Goal: Information Seeking & Learning: Learn about a topic

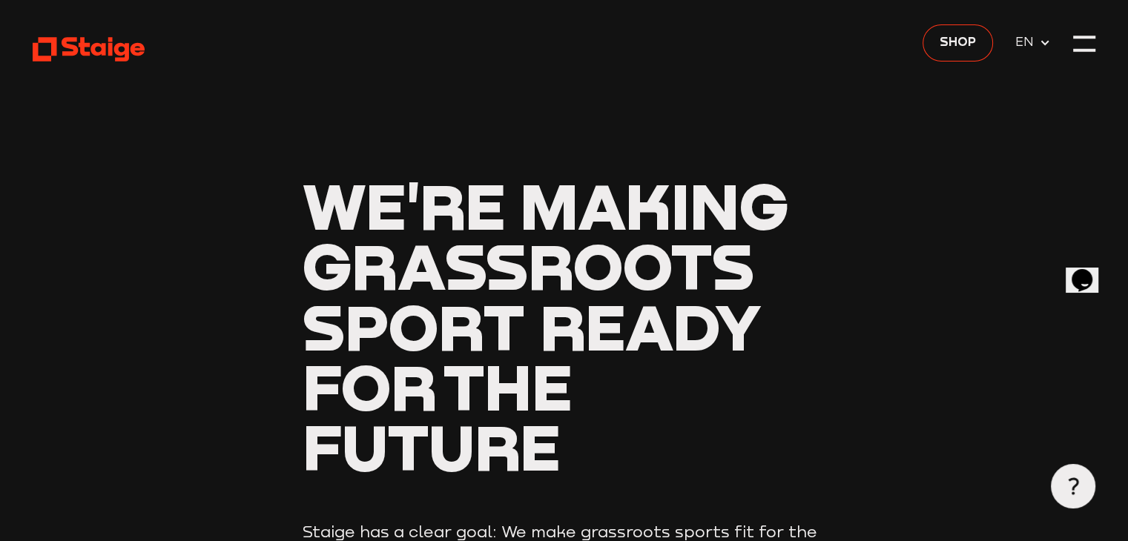
click at [1070, 50] on header "We're making grassroots sport ready for the future Staige has a clear goal: We …" at bounding box center [564, 389] width 1062 height 778
click at [1073, 46] on div at bounding box center [1084, 44] width 22 height 22
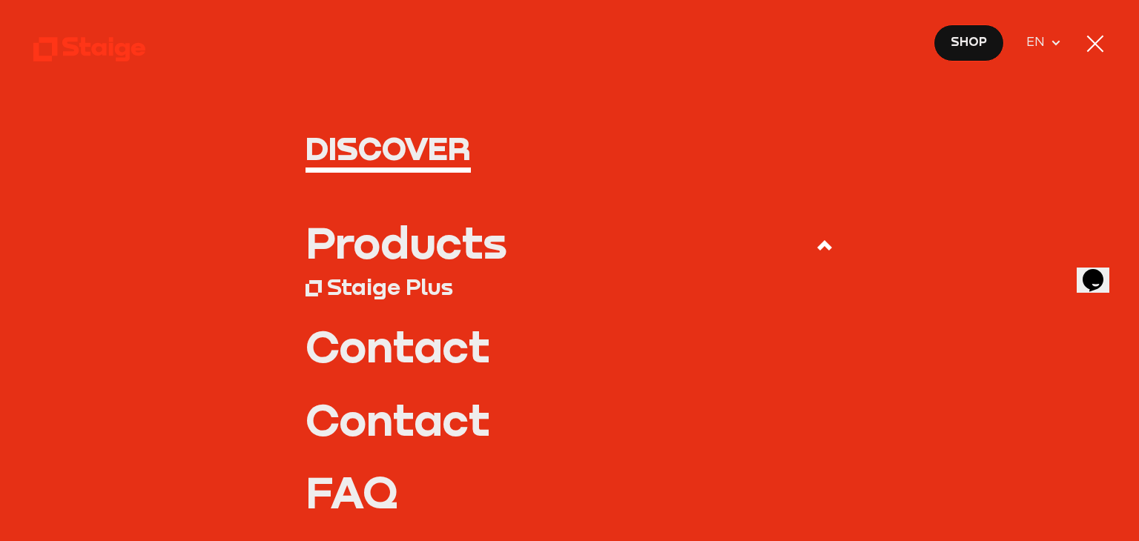
click at [414, 235] on div "Products" at bounding box center [407, 242] width 202 height 44
click at [0, 0] on input "Products" at bounding box center [0, 0] width 0 height 0
click at [434, 260] on div "Products" at bounding box center [407, 242] width 202 height 44
click at [0, 0] on input "Products" at bounding box center [0, 0] width 0 height 0
click at [816, 245] on icon at bounding box center [825, 246] width 18 height 18
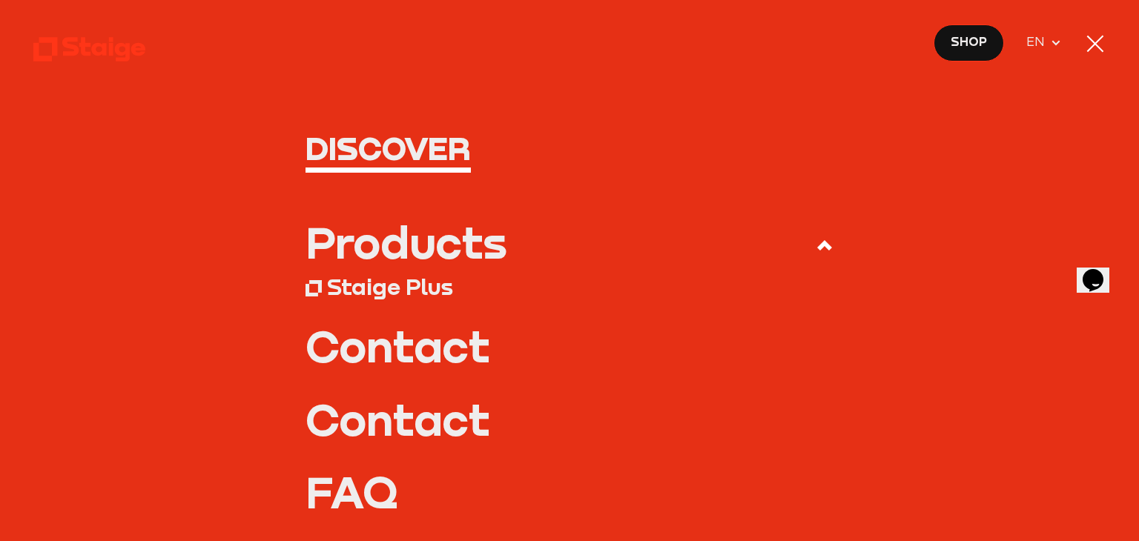
click at [0, 0] on input "Products" at bounding box center [0, 0] width 0 height 0
click at [383, 273] on div "Staige Plus" at bounding box center [390, 286] width 126 height 27
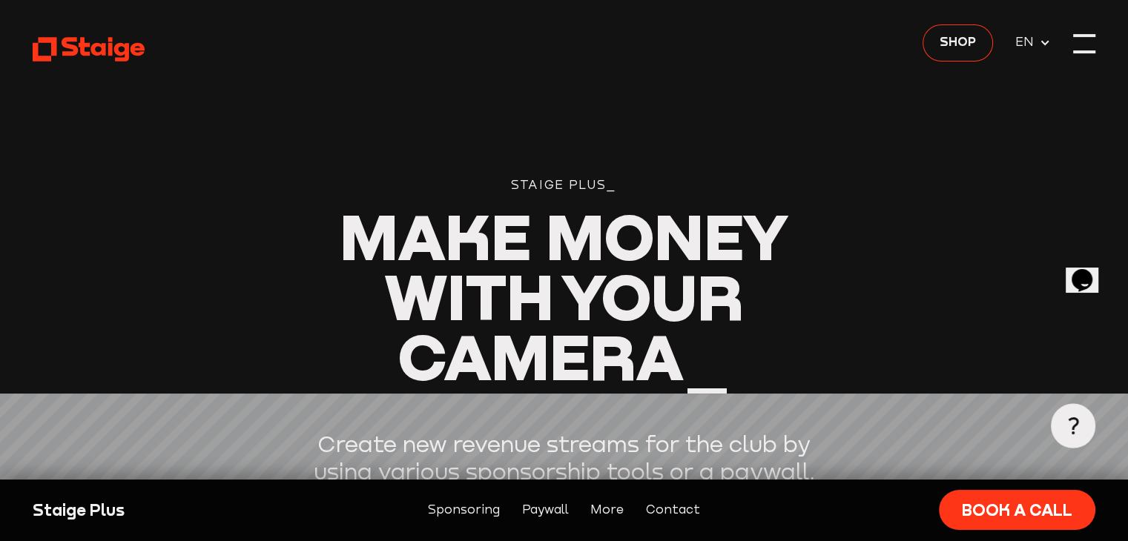
click at [1092, 45] on div at bounding box center [1084, 44] width 22 height 22
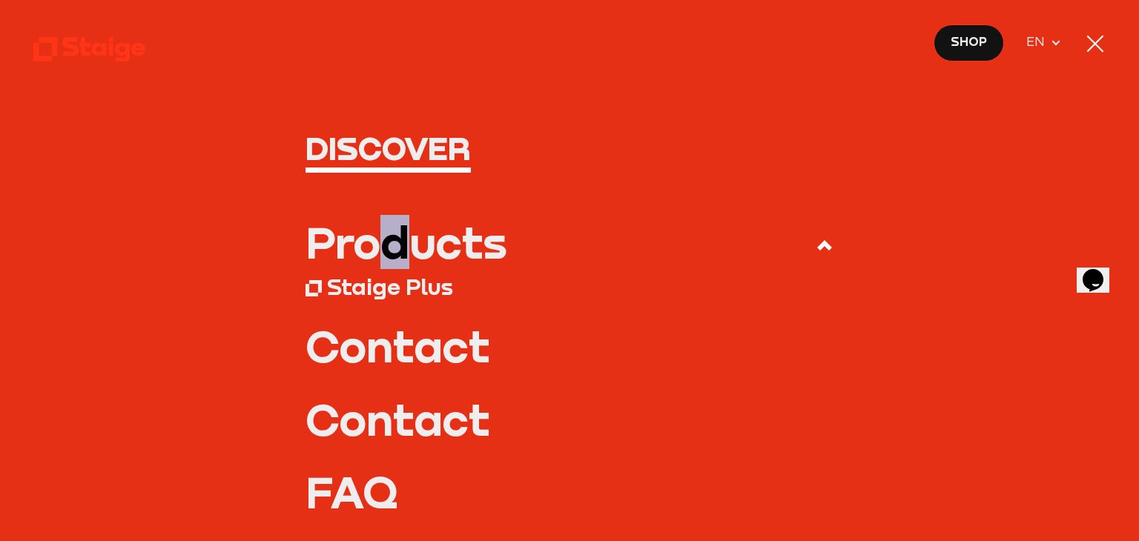
click at [412, 235] on div "Products" at bounding box center [407, 242] width 202 height 44
click at [819, 248] on use at bounding box center [824, 245] width 15 height 10
click at [0, 0] on input "Products" at bounding box center [0, 0] width 0 height 0
drag, startPoint x: 816, startPoint y: 247, endPoint x: 791, endPoint y: 253, distance: 25.9
click at [816, 247] on icon at bounding box center [825, 246] width 18 height 18
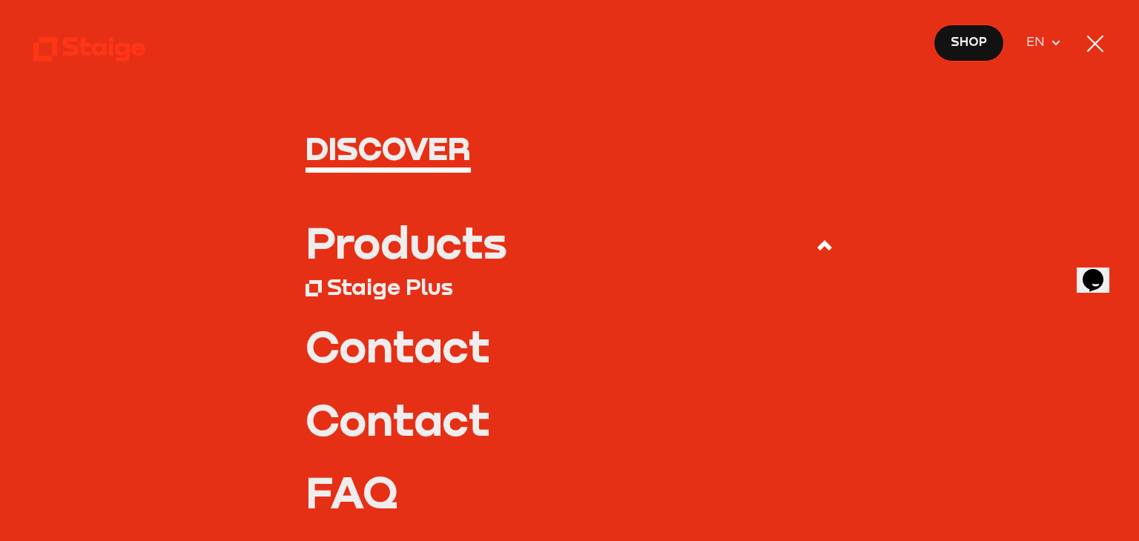
click at [0, 0] on input "Products" at bounding box center [0, 0] width 0 height 0
click at [349, 260] on div "Products" at bounding box center [407, 242] width 202 height 44
click at [0, 0] on input "Products" at bounding box center [0, 0] width 0 height 0
click at [387, 247] on div "Products" at bounding box center [407, 242] width 202 height 44
click at [0, 0] on input "Products" at bounding box center [0, 0] width 0 height 0
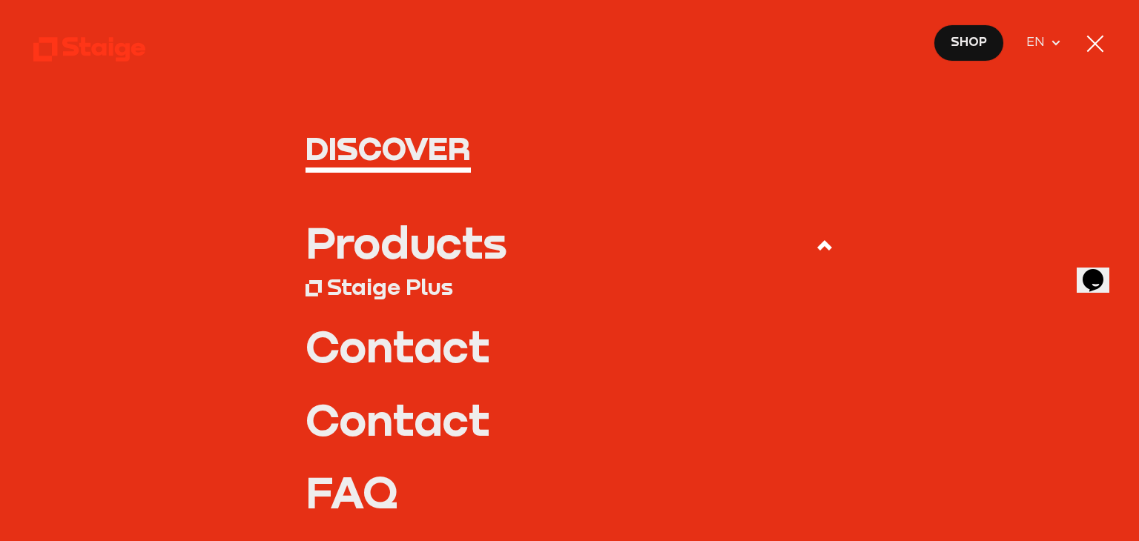
click at [952, 48] on span "Shop" at bounding box center [969, 42] width 36 height 19
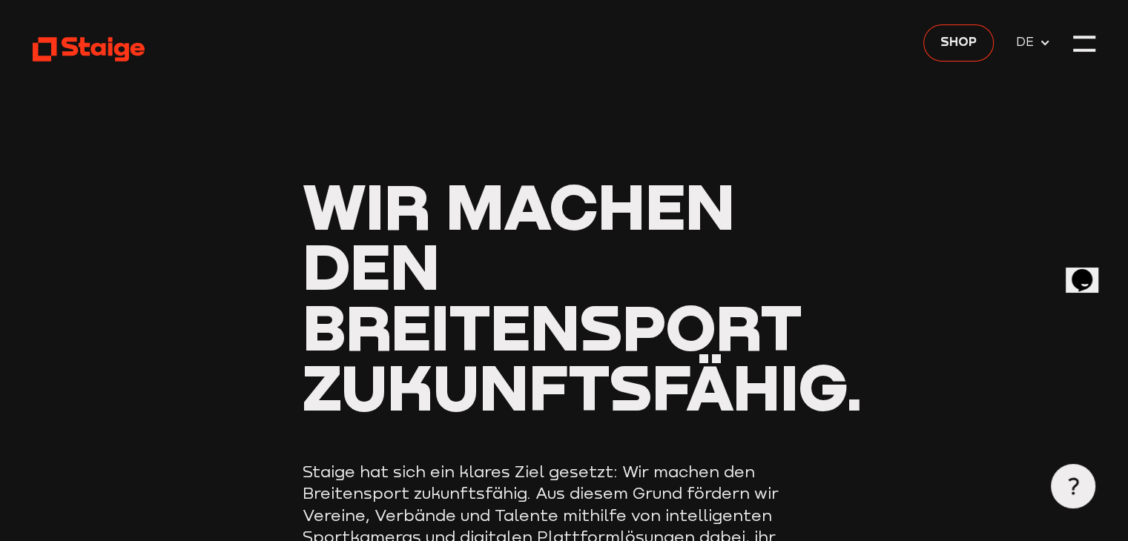
click at [1081, 32] on header "Wir machen den Breitensport zukunftsfähig. Staige hat sich ein klares Ziel gese…" at bounding box center [564, 414] width 1062 height 828
click at [1077, 42] on div at bounding box center [1084, 44] width 22 height 22
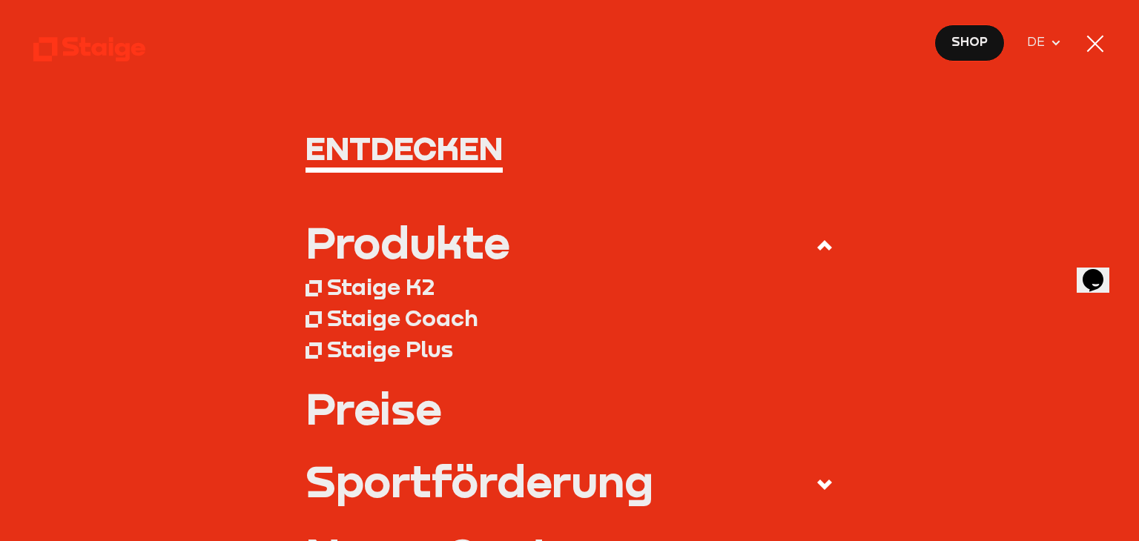
click at [445, 241] on div "Produkte" at bounding box center [408, 242] width 204 height 44
click at [0, 0] on input "Produkte" at bounding box center [0, 0] width 0 height 0
click at [348, 288] on div "Staige K2" at bounding box center [381, 286] width 108 height 27
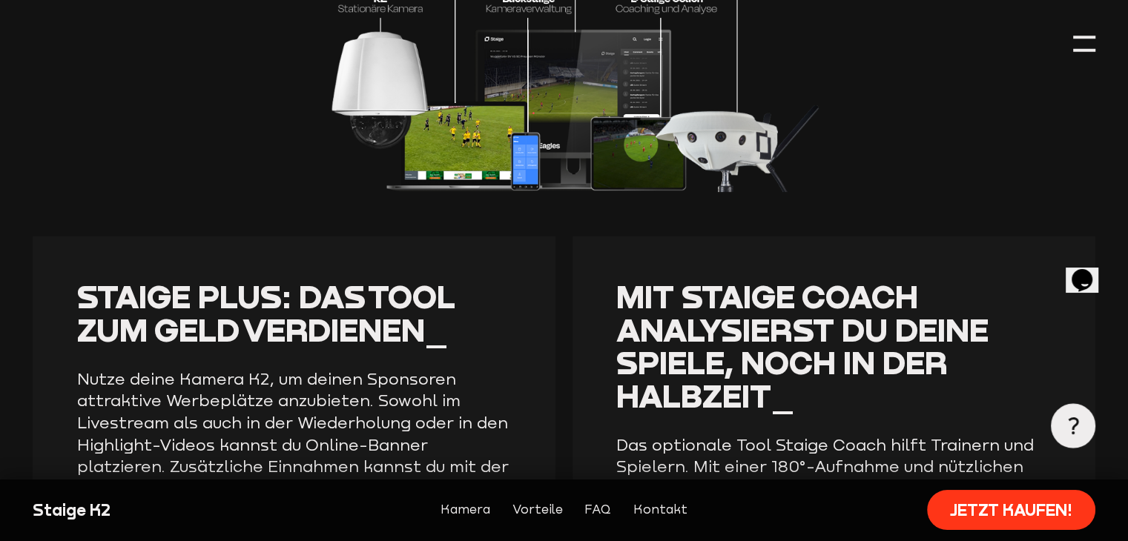
scroll to position [2725, 0]
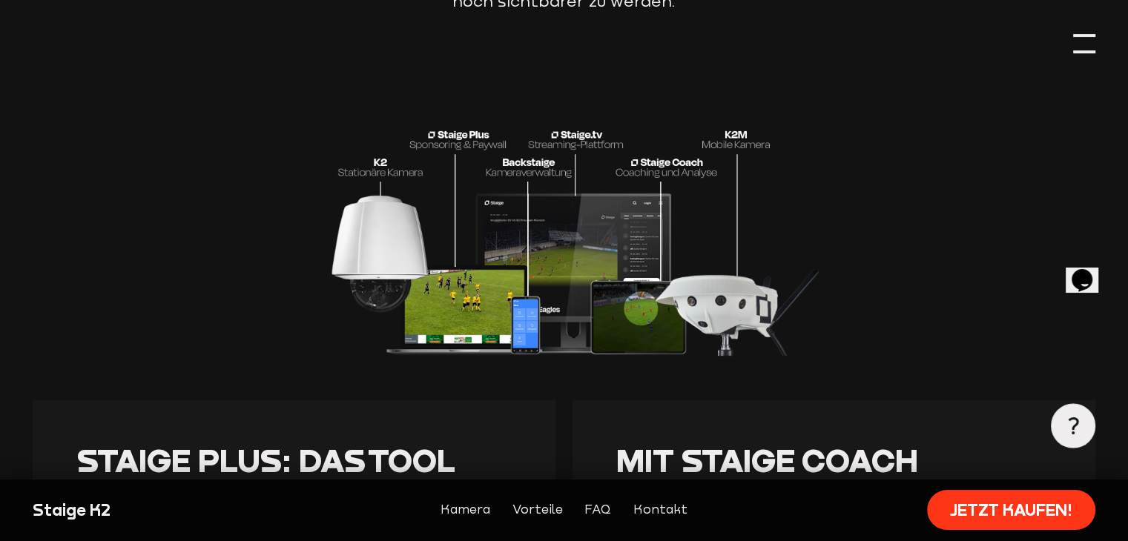
click at [1075, 48] on div at bounding box center [1084, 44] width 22 height 22
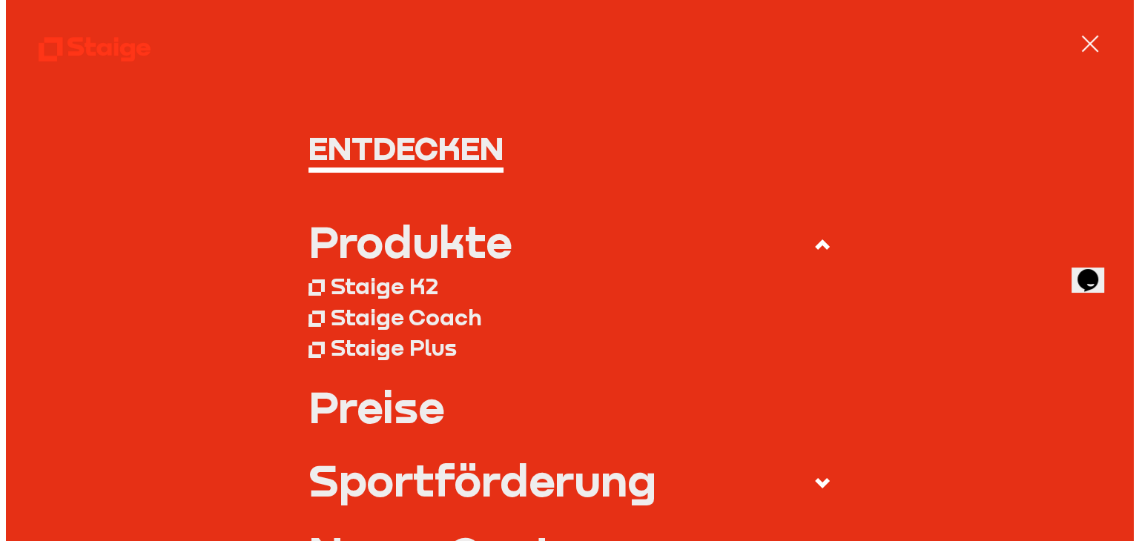
scroll to position [2731, 0]
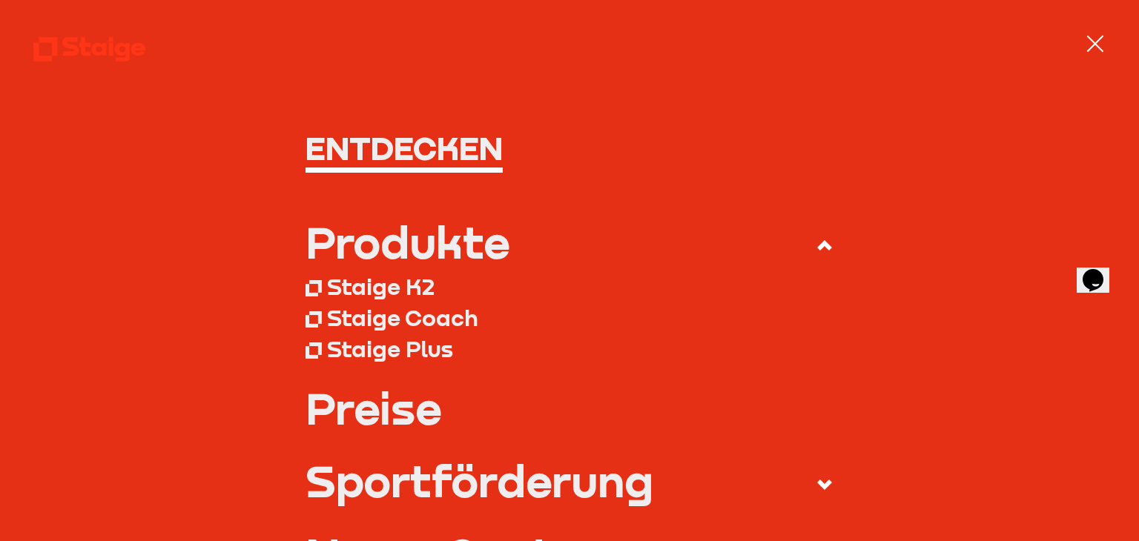
click at [407, 286] on div "Staige K2" at bounding box center [381, 286] width 108 height 27
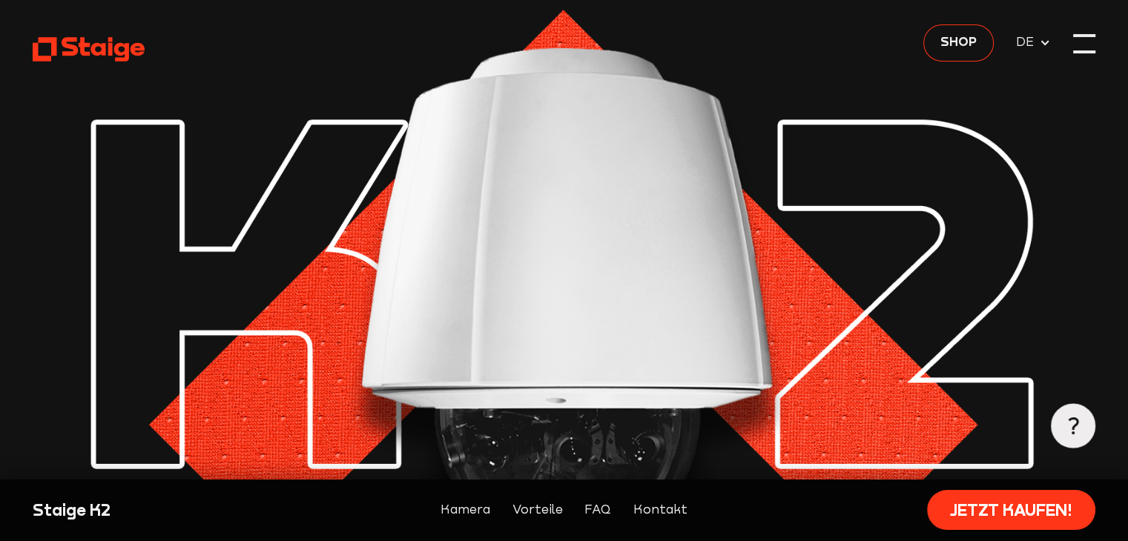
click at [1080, 40] on div at bounding box center [1084, 44] width 22 height 22
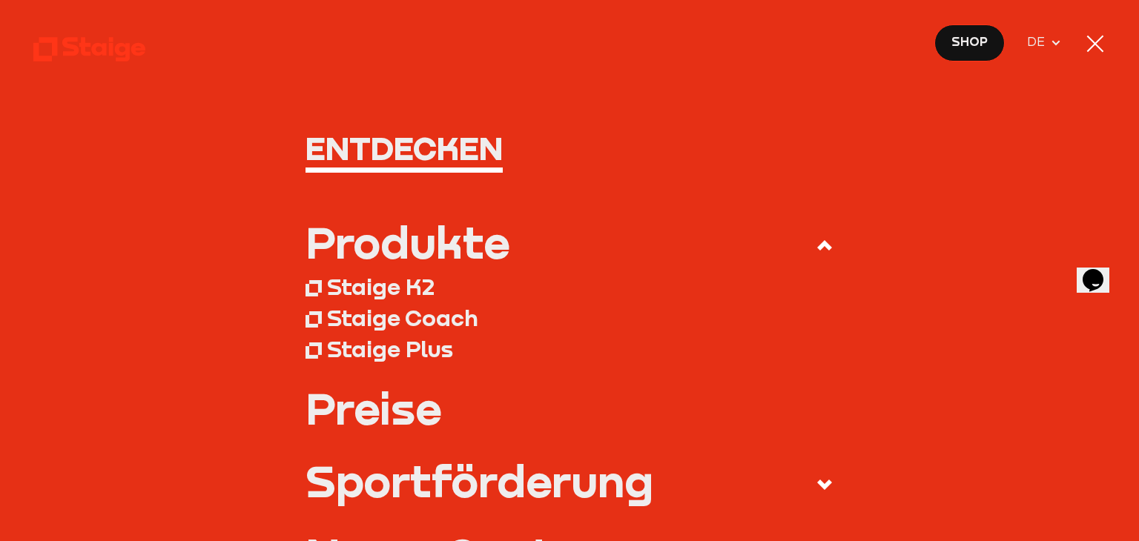
click at [364, 419] on link "Preise" at bounding box center [570, 408] width 528 height 44
